Goal: Information Seeking & Learning: Learn about a topic

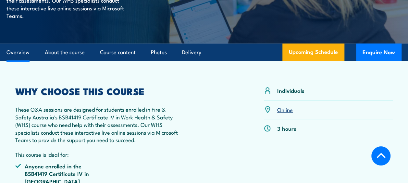
scroll to position [195, 0]
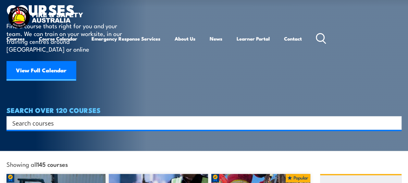
scroll to position [65, 0]
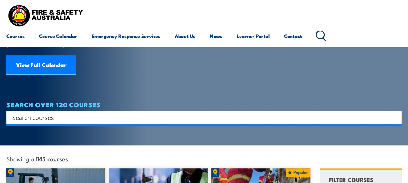
click at [61, 113] on input "Search input" at bounding box center [199, 118] width 375 height 10
paste input "https://www.swinburne.edu.au/course/tafe/certificate-iv-in-work-health-and-safe…"
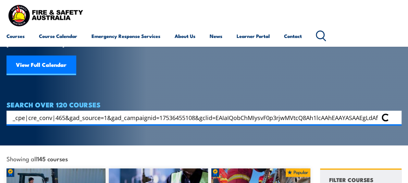
click at [66, 113] on body "Courses Course Calendar Emergency Response Services Services Overview Emergency…" at bounding box center [204, 26] width 408 height 183
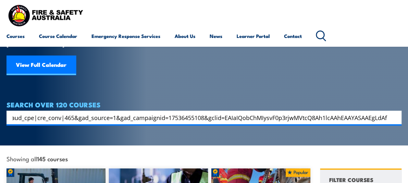
click at [66, 113] on input "https://www.swinburne.edu.au/course/tafe/certificate-iv-in-work-health-and-safe…" at bounding box center [199, 118] width 375 height 10
type input "https://www.swinburne.edu.au/course/tafe/certificate-iv-in-work-health-and-safe…"
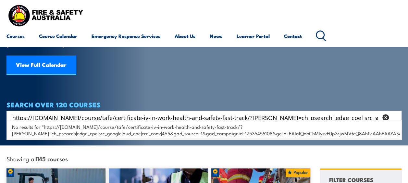
click at [66, 113] on body "Courses Course Calendar Emergency Response Services Services Overview Emergency…" at bounding box center [204, 26] width 408 height 183
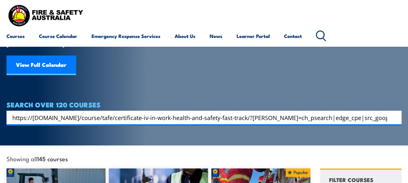
click at [59, 113] on input "https://www.swinburne.edu.au/course/tafe/certificate-iv-in-work-health-and-safe…" at bounding box center [199, 118] width 375 height 10
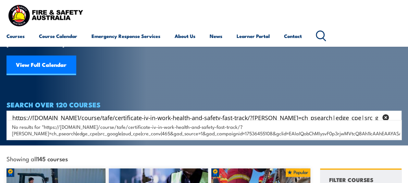
click at [59, 108] on body "Courses Course Calendar Emergency Response Services Services Overview Emergency…" at bounding box center [204, 26] width 408 height 183
click at [59, 113] on input "https://www.swinburne.edu.au/course/tafe/certificate-iv-in-work-health-and-safe…" at bounding box center [195, 118] width 366 height 10
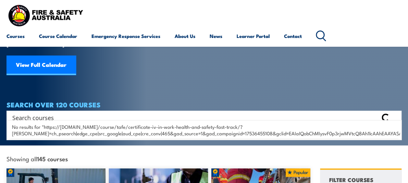
paste input "BSB41419"
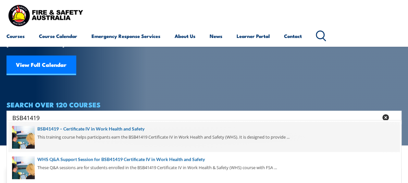
type input "BSB41419"
click at [65, 131] on span at bounding box center [203, 137] width 391 height 31
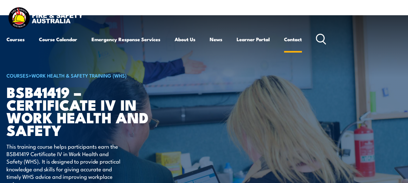
click at [294, 38] on link "Contact" at bounding box center [293, 40] width 18 height 16
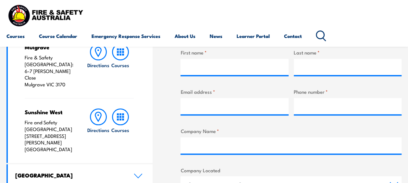
scroll to position [162, 0]
